Goal: Transaction & Acquisition: Register for event/course

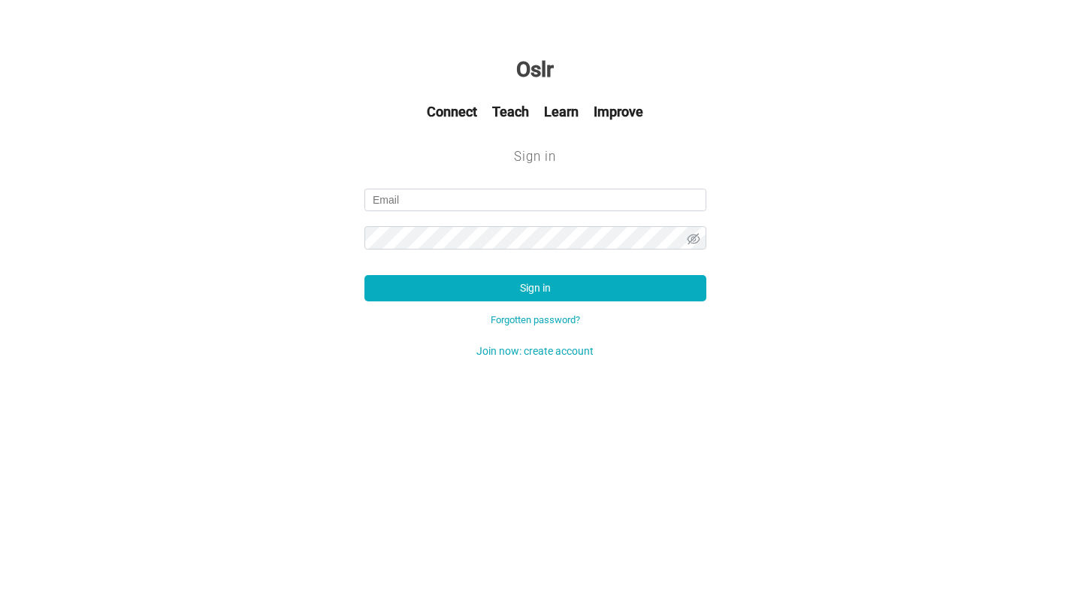
type input "[PERSON_NAME][EMAIL_ADDRESS][DOMAIN_NAME]"
click at [535, 287] on button "Sign in" at bounding box center [535, 288] width 342 height 26
click at [527, 314] on link "Forgotten password?" at bounding box center [535, 319] width 89 height 11
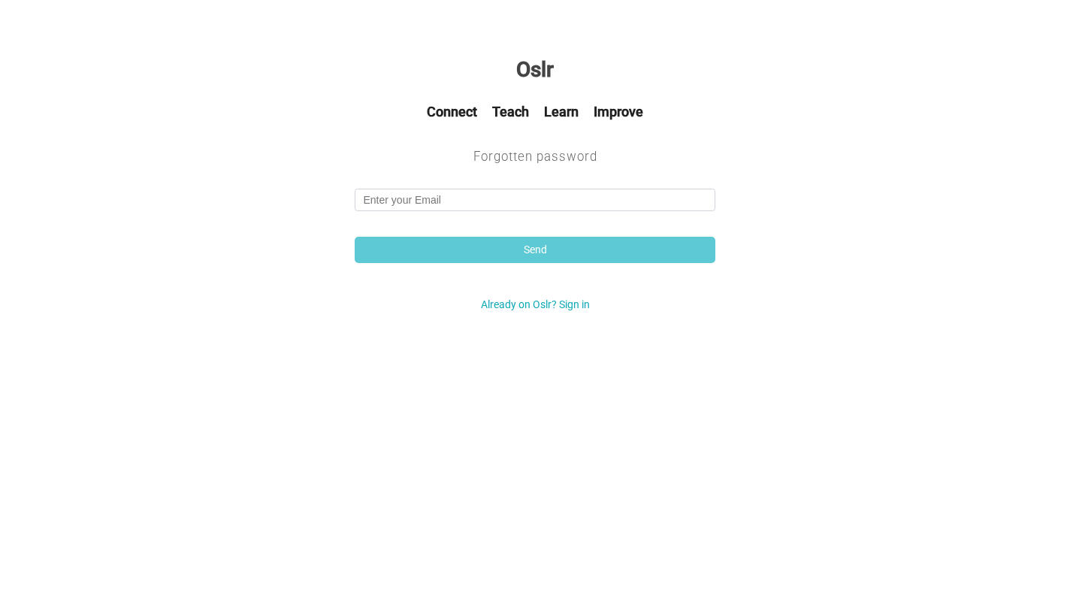
click at [483, 219] on div "Send" at bounding box center [535, 231] width 376 height 101
click at [485, 210] on input "email" at bounding box center [535, 200] width 361 height 23
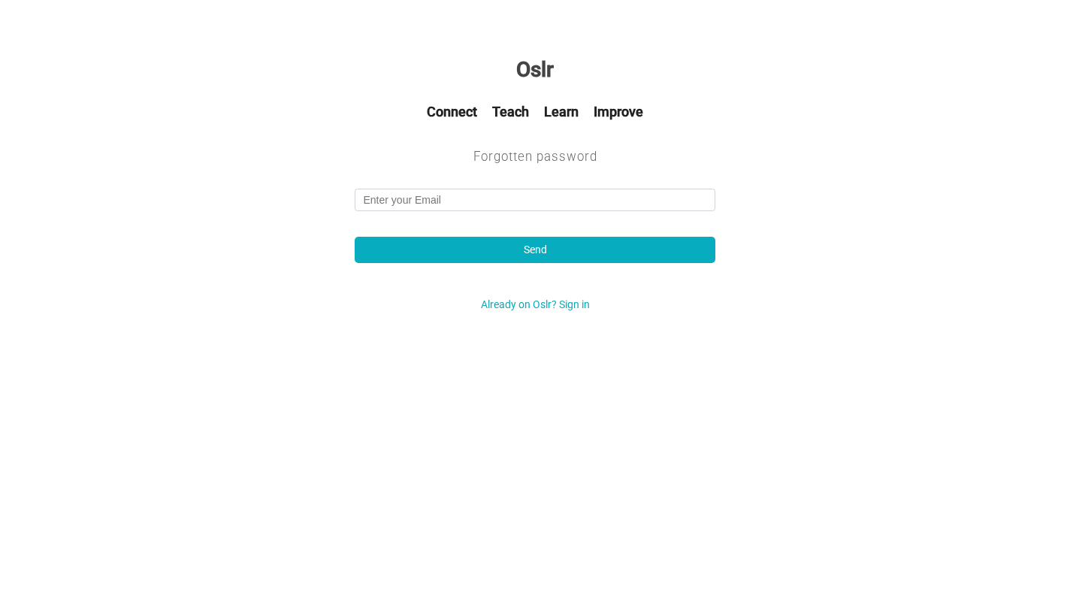
type input "[PERSON_NAME][EMAIL_ADDRESS][DOMAIN_NAME]"
click at [501, 258] on button "Send" at bounding box center [535, 250] width 361 height 26
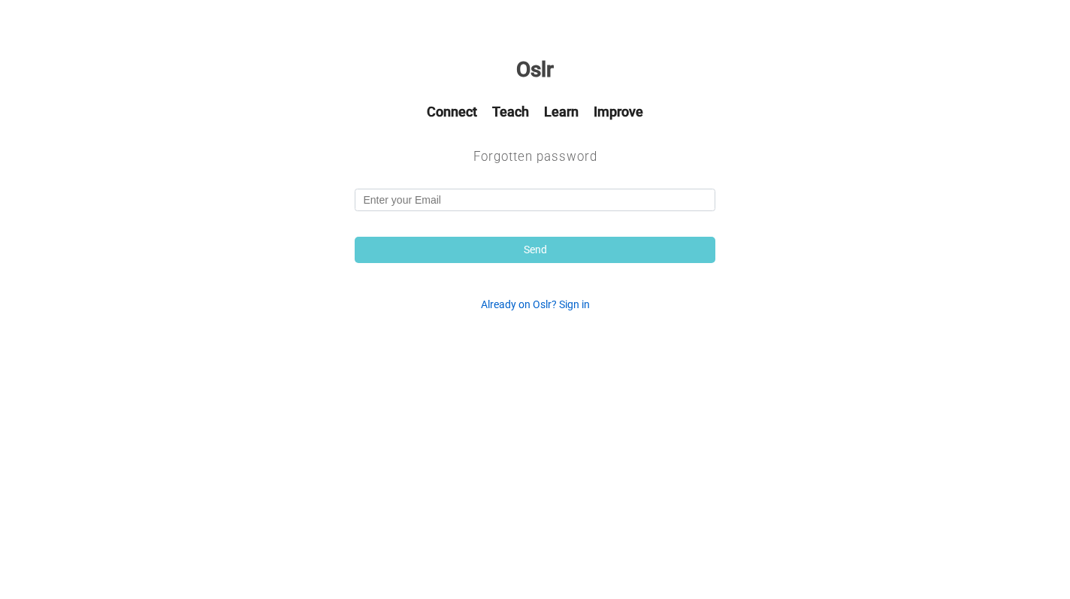
click at [558, 304] on link "Already on Oslr? Sign in" at bounding box center [535, 304] width 109 height 12
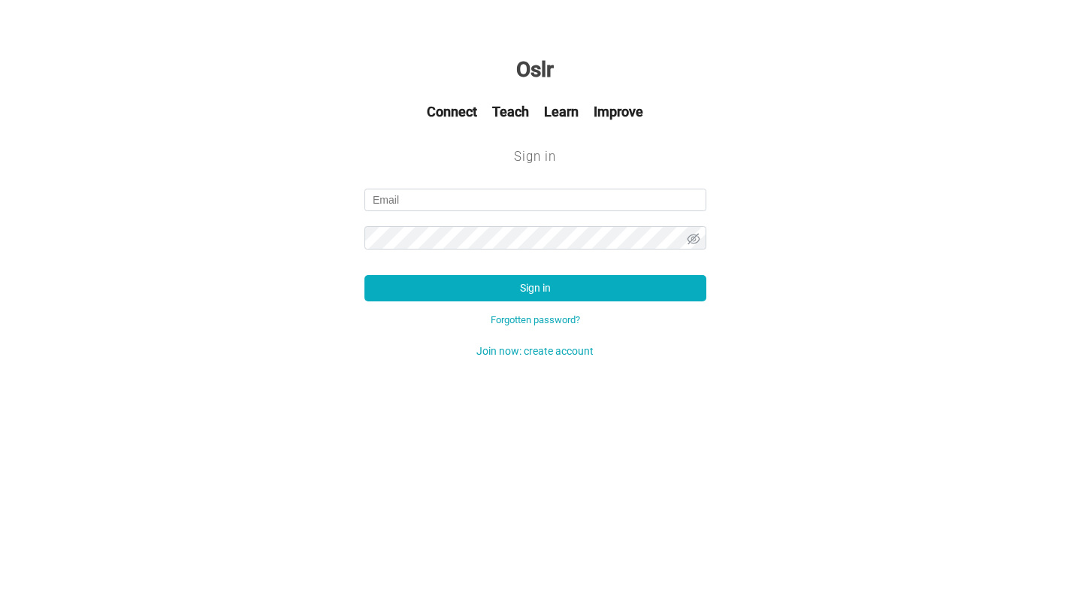
click at [548, 357] on div "Sign in Forgotten password? Join now: create account" at bounding box center [535, 273] width 357 height 185
click at [556, 339] on div "Sign in Forgotten password? Join now: create account" at bounding box center [535, 273] width 357 height 185
click at [556, 346] on link "Join now: create account" at bounding box center [534, 351] width 117 height 12
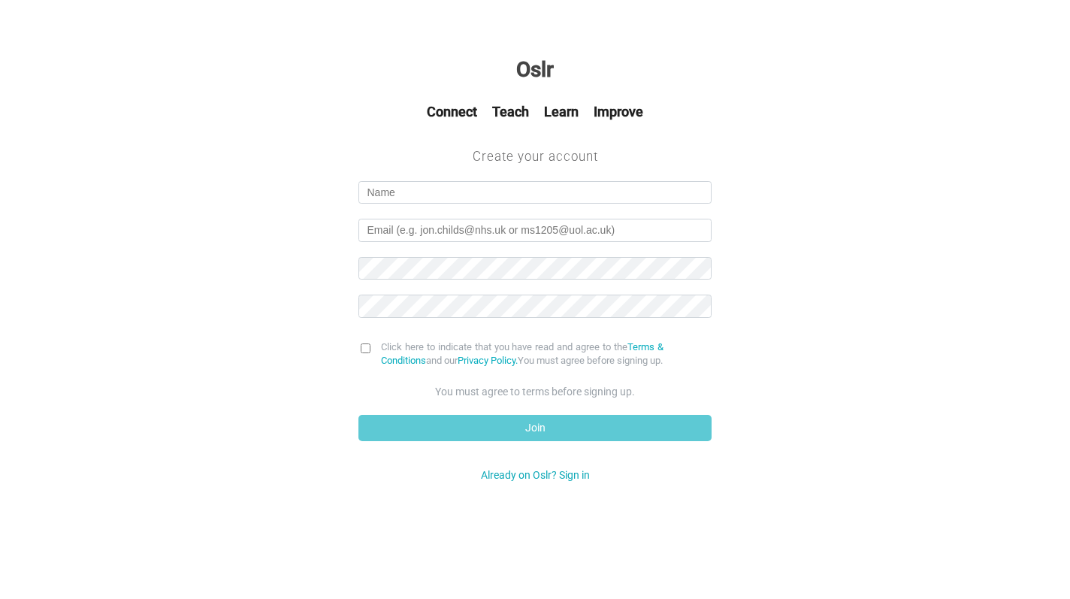
click at [458, 179] on form "Click here to indicate that you have read and agree to the Terms & Conditions a…" at bounding box center [535, 308] width 376 height 286
type input "Chet"
click at [448, 192] on input "Chethana" at bounding box center [534, 192] width 353 height 23
type input "Chethana Krishna Rao"
type input "[PERSON_NAME][EMAIL_ADDRESS][DOMAIN_NAME]"
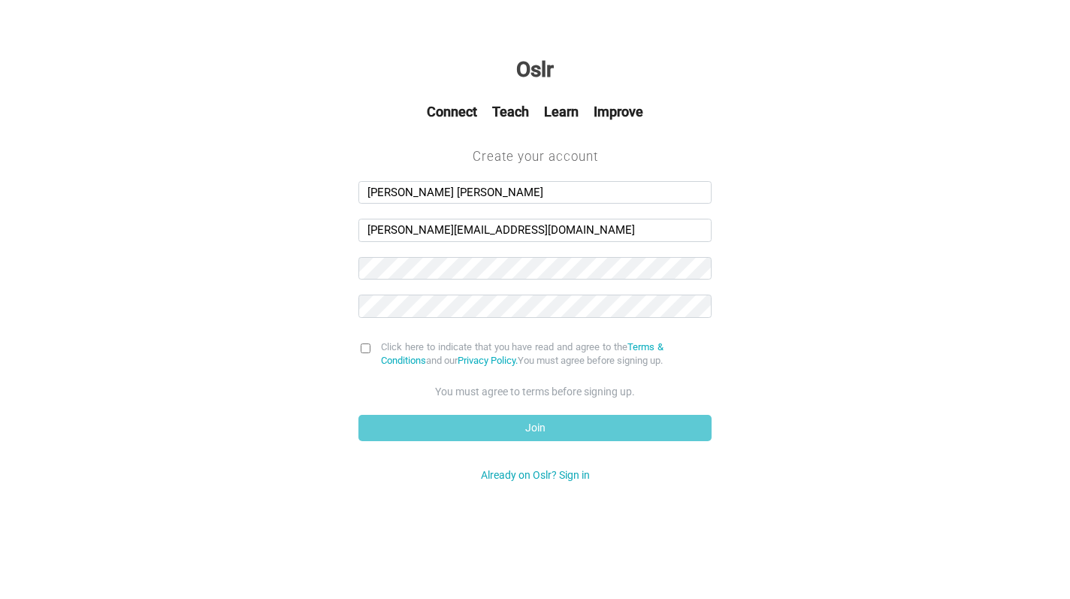
click at [431, 280] on form "Chethana Krishna Rao c.krishnarao@smd22.qmul.ac.uk Click here to indicate that …" at bounding box center [535, 308] width 376 height 286
click at [355, 343] on form "Chethana Krishna Rao c.krishnarao@smd22.qmul.ac.uk Click here to indicate that …" at bounding box center [535, 308] width 376 height 286
click at [367, 351] on input "checkbox" at bounding box center [366, 348] width 10 height 10
checkbox input "true"
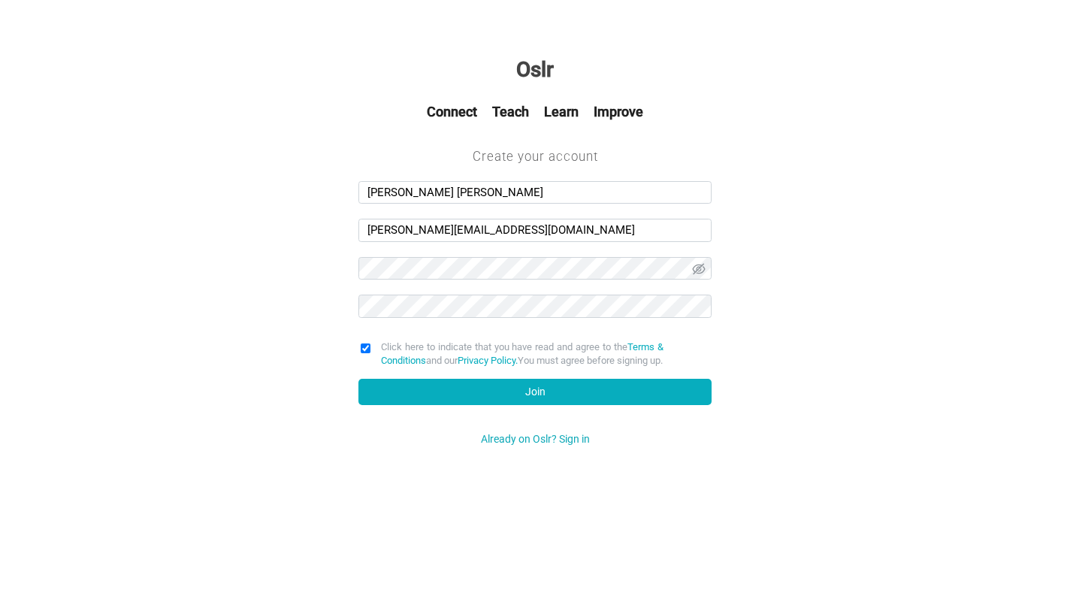
click at [419, 416] on div "Click here to indicate that you have read and agree to the Terms & Conditions a…" at bounding box center [534, 377] width 353 height 75
click at [429, 405] on button "Join" at bounding box center [534, 392] width 353 height 26
drag, startPoint x: 559, startPoint y: 228, endPoint x: 300, endPoint y: 210, distance: 259.8
click at [300, 210] on div "Create your account Chethana Krishna Rao c.krishnarao@smd22.qmul.ac.uk Click he…" at bounding box center [535, 307] width 1070 height 310
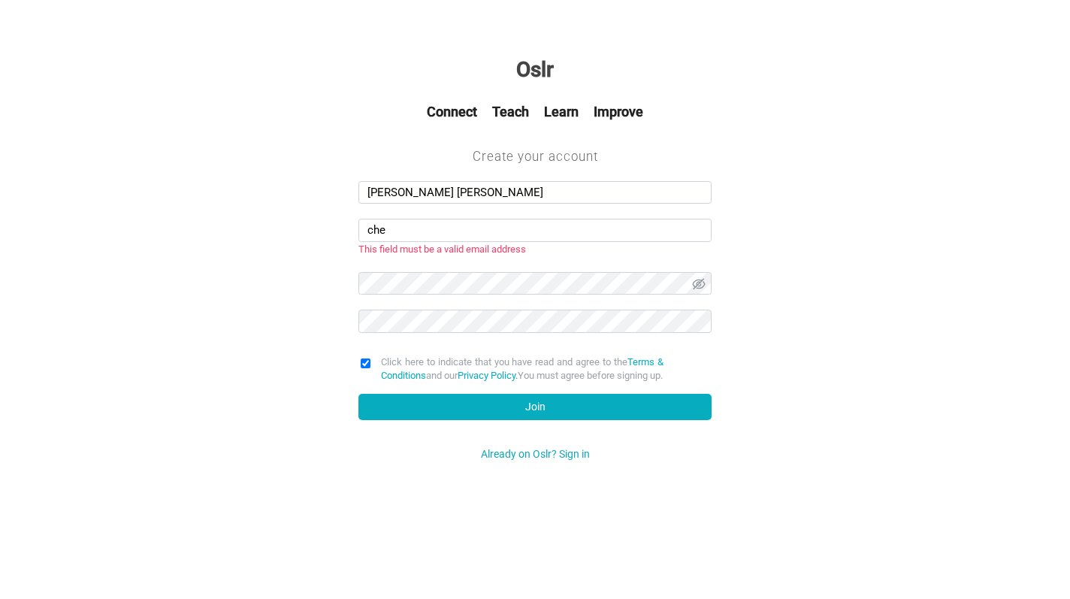
click at [447, 228] on input "che" at bounding box center [534, 230] width 353 height 23
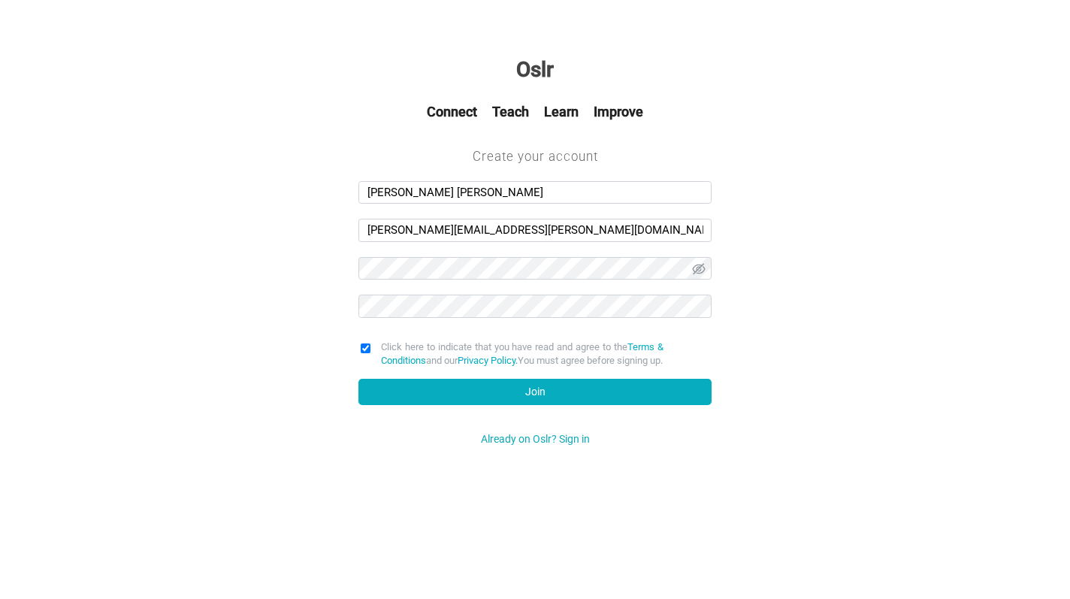
type input "chethana.rao@nhs.net"
click at [434, 400] on button "Join" at bounding box center [534, 392] width 353 height 26
click at [535, 68] on h1 "Oslr" at bounding box center [535, 69] width 1070 height 45
click at [483, 192] on input "Chethana Krishna Rao" at bounding box center [534, 192] width 353 height 23
click at [505, 240] on input "chethana.rao@nhs.net" at bounding box center [534, 230] width 353 height 23
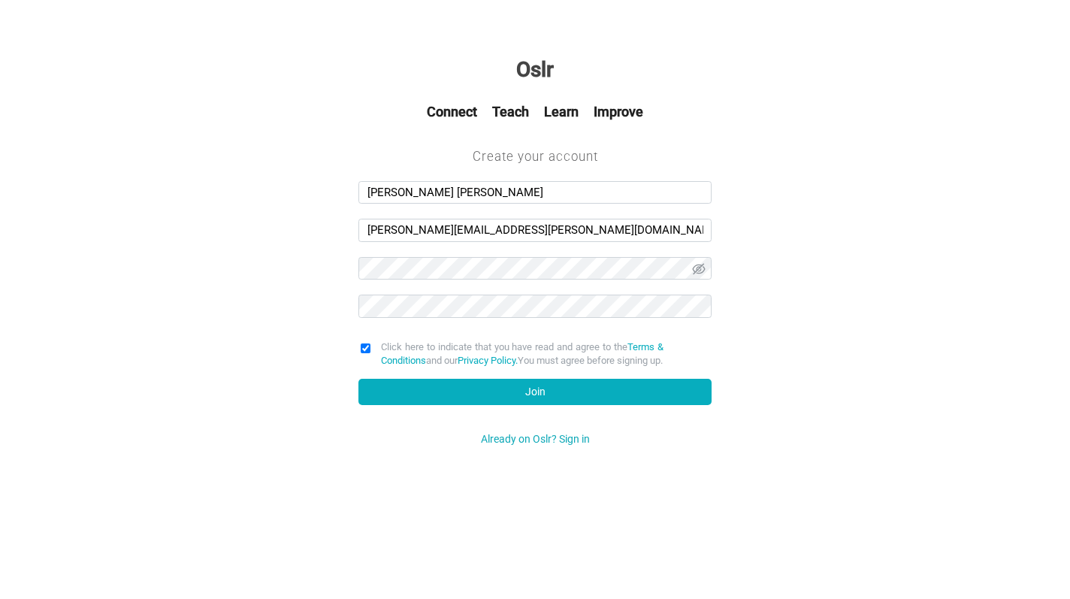
click at [374, 229] on input "chethana.rao@nhs.net" at bounding box center [534, 230] width 353 height 23
click at [370, 229] on input "chethana.rao@nhs.net" at bounding box center [534, 230] width 353 height 23
